Goal: Find contact information: Find contact information

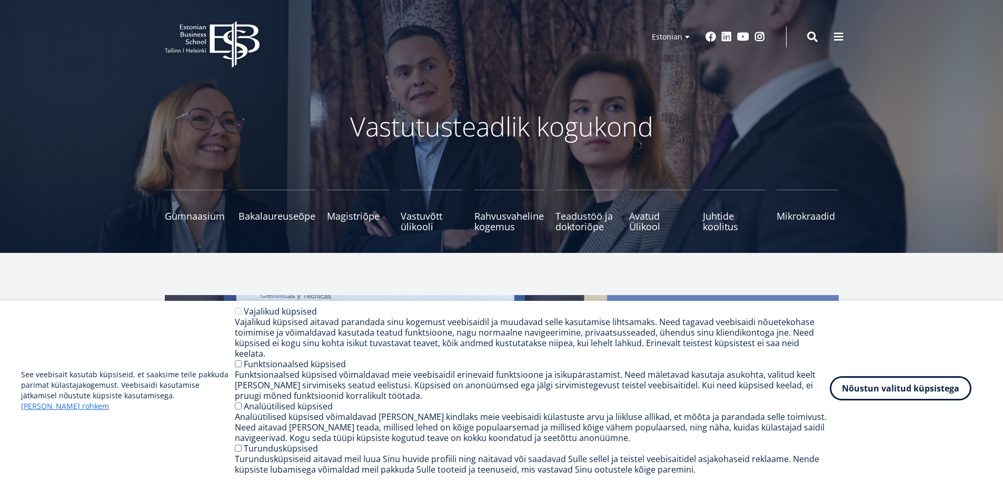
click at [917, 394] on button "Nõustun valitud küpsistega" at bounding box center [901, 388] width 142 height 24
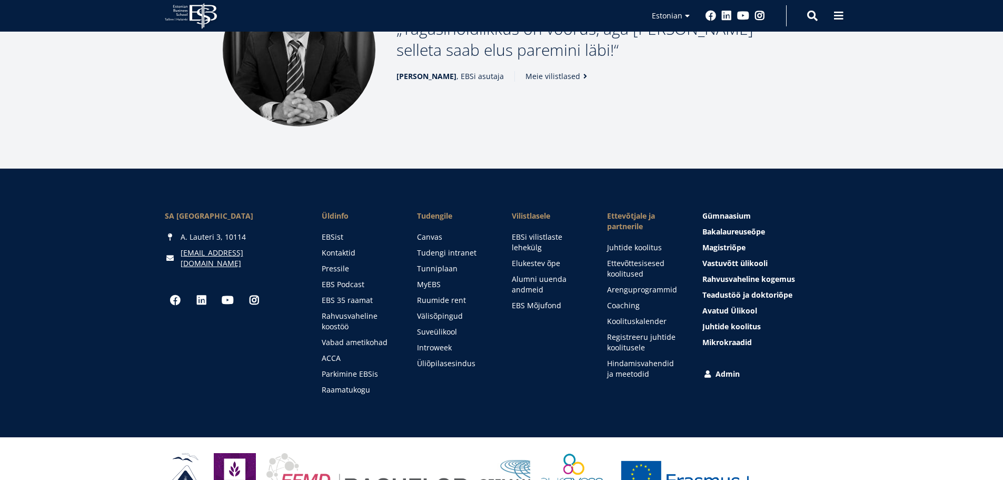
scroll to position [1453, 0]
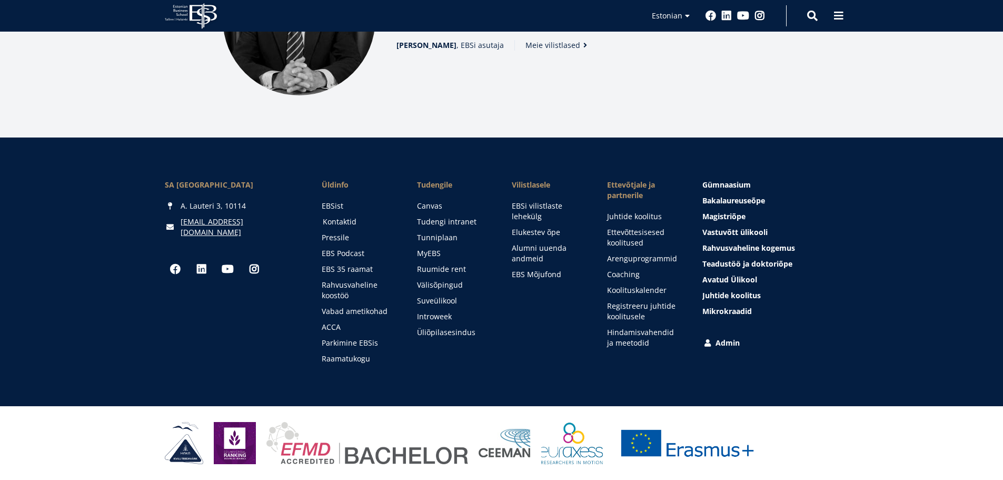
click at [335, 219] on link "Kontaktid" at bounding box center [360, 221] width 74 height 11
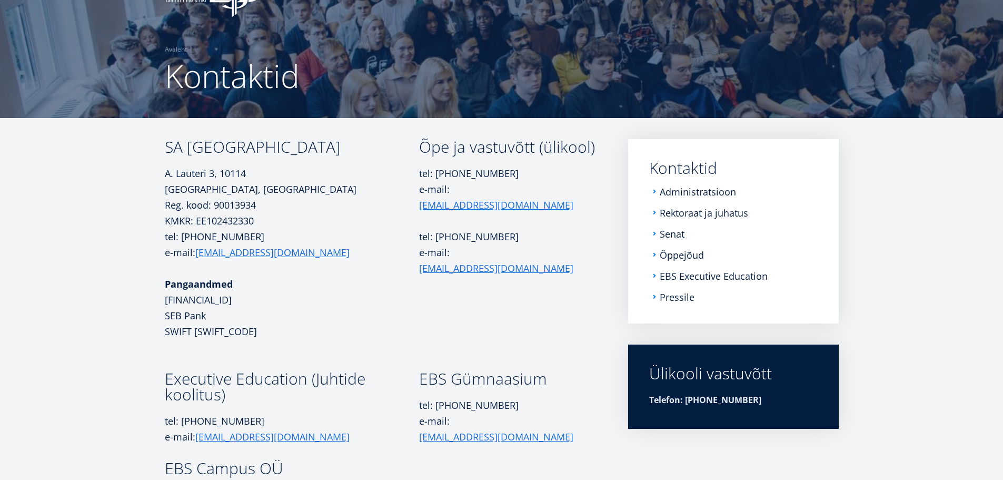
scroll to position [21, 0]
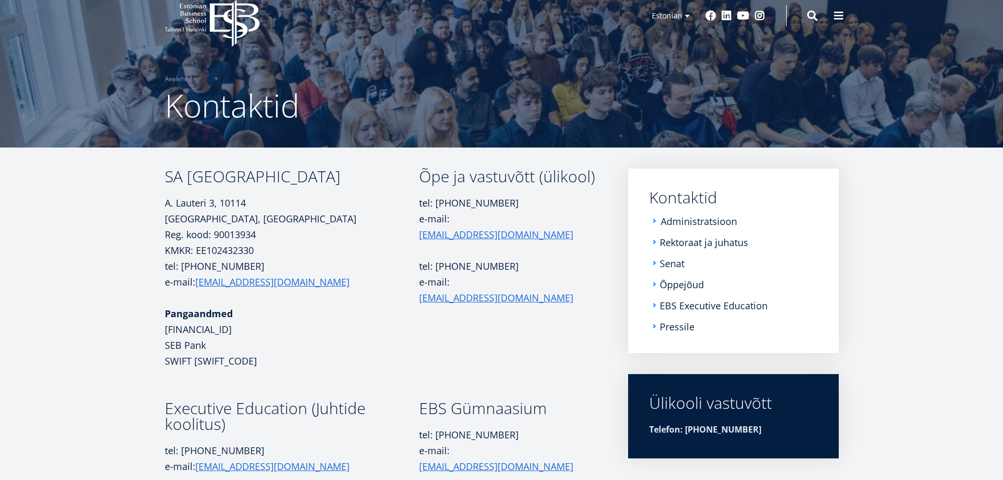
click at [701, 218] on link "Administratsioon" at bounding box center [699, 221] width 76 height 11
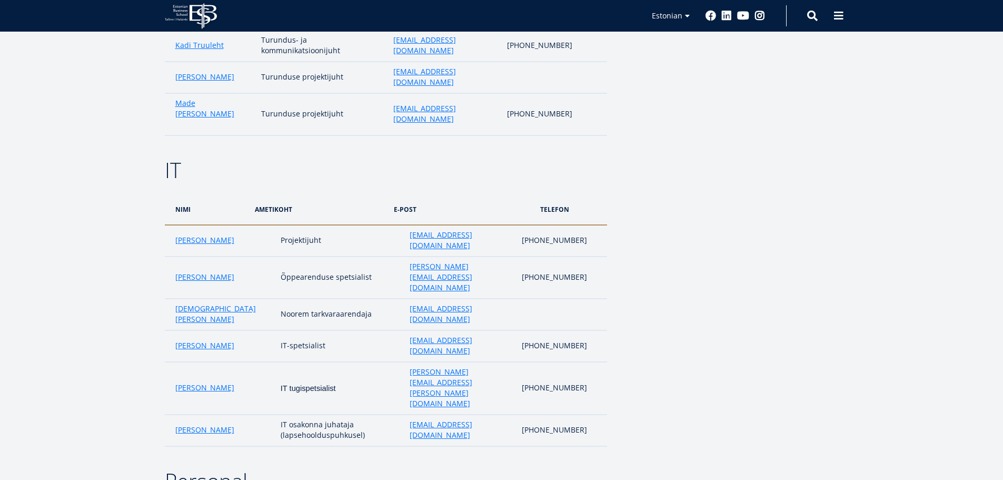
scroll to position [2001, 0]
